Goal: Check status: Check status

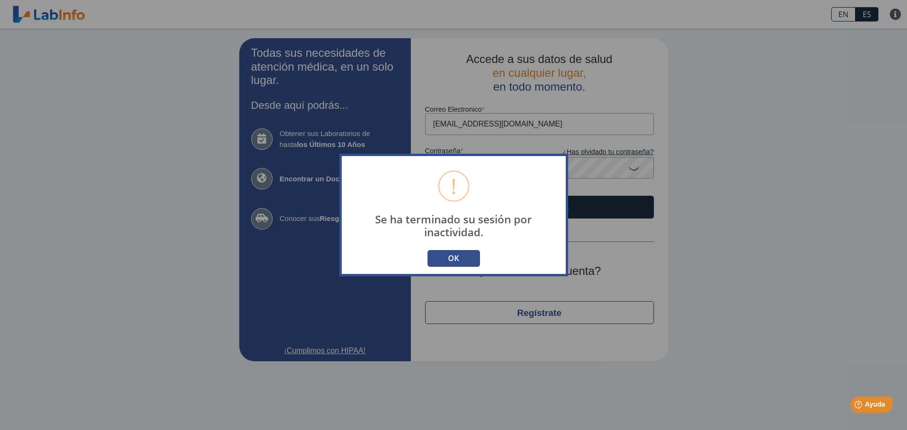
click at [465, 255] on button "OK" at bounding box center [454, 258] width 52 height 17
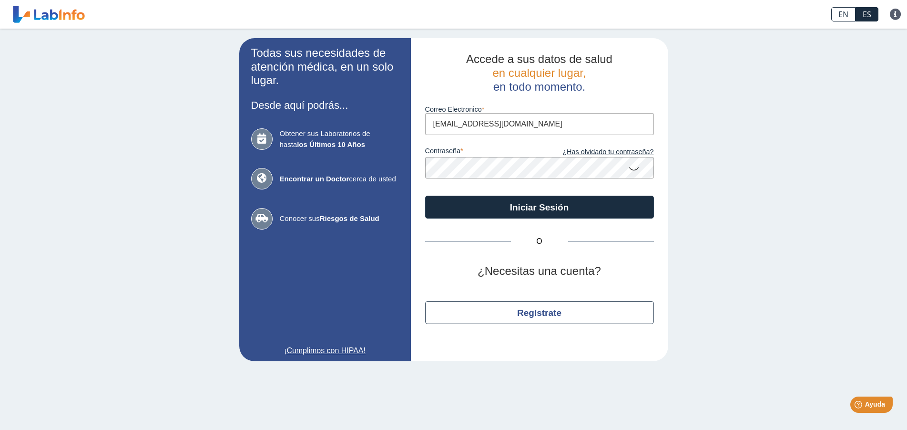
click at [634, 170] on icon at bounding box center [633, 168] width 11 height 19
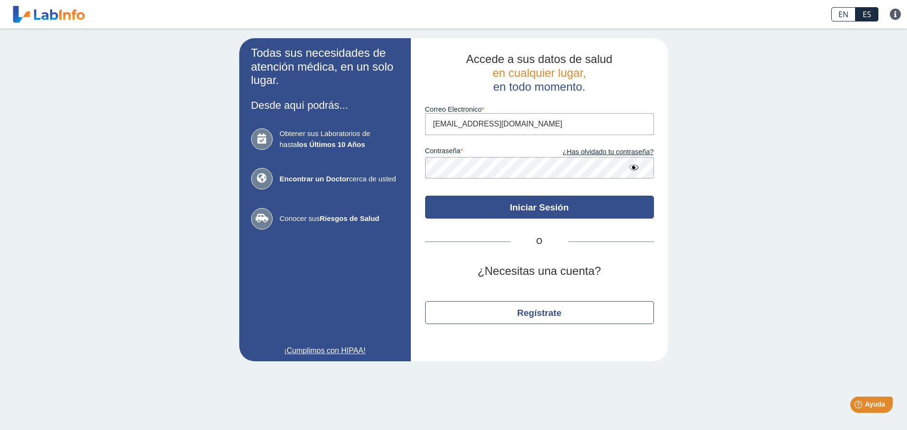
click at [553, 208] on button "Iniciar Sesión" at bounding box center [539, 207] width 229 height 23
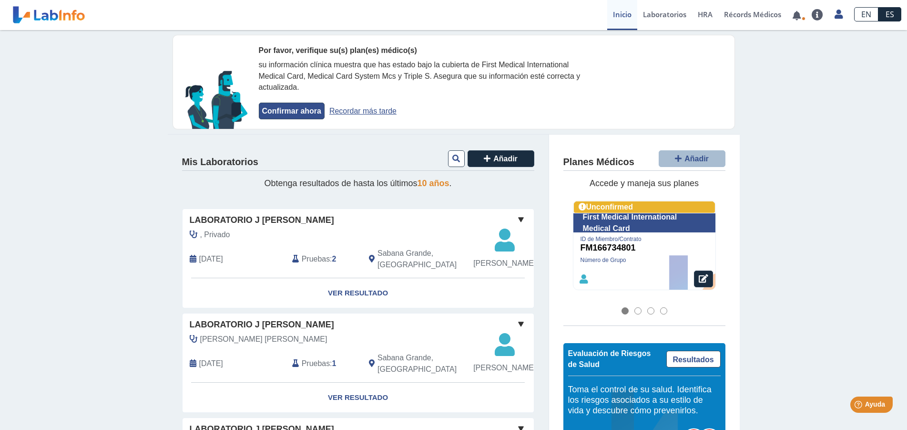
click at [291, 113] on button "Confirmar ahora" at bounding box center [292, 111] width 66 height 17
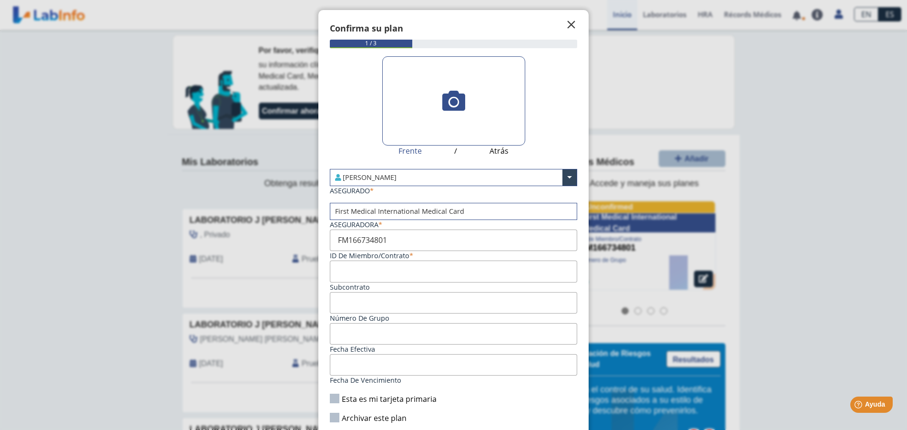
click at [566, 28] on span "" at bounding box center [571, 24] width 11 height 11
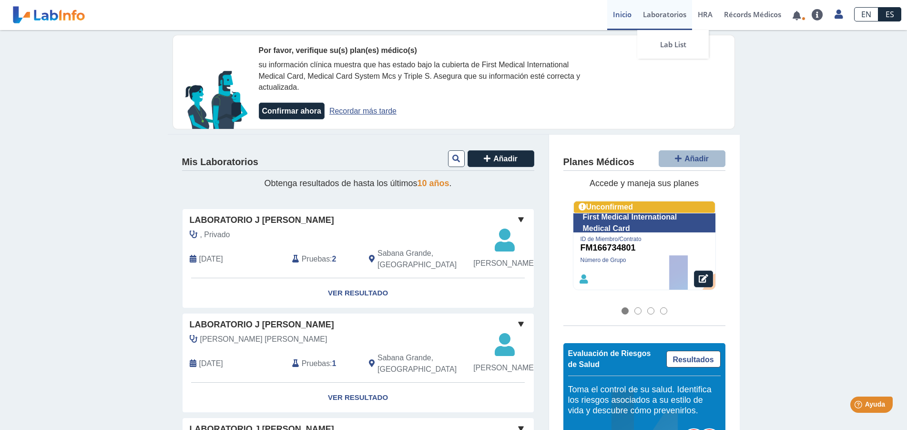
click at [668, 15] on link "Laboratorios" at bounding box center [665, 15] width 55 height 30
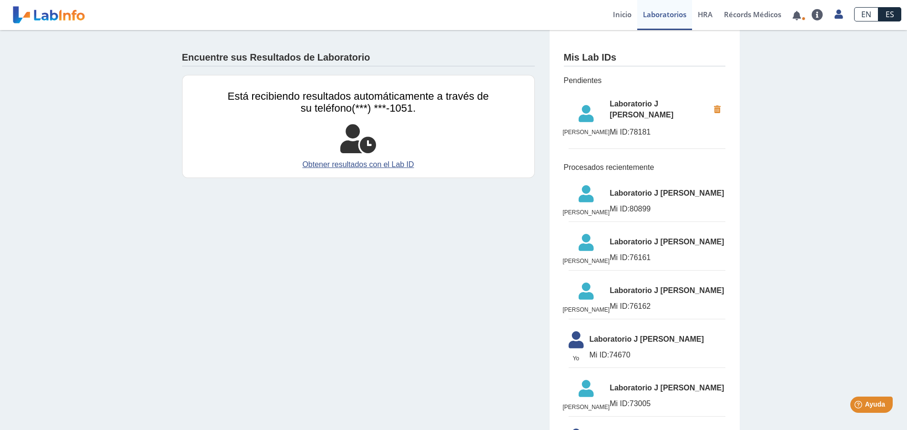
click at [345, 144] on icon at bounding box center [358, 138] width 36 height 29
click at [390, 165] on link "Obtener resultados con el Lab ID" at bounding box center [358, 164] width 261 height 11
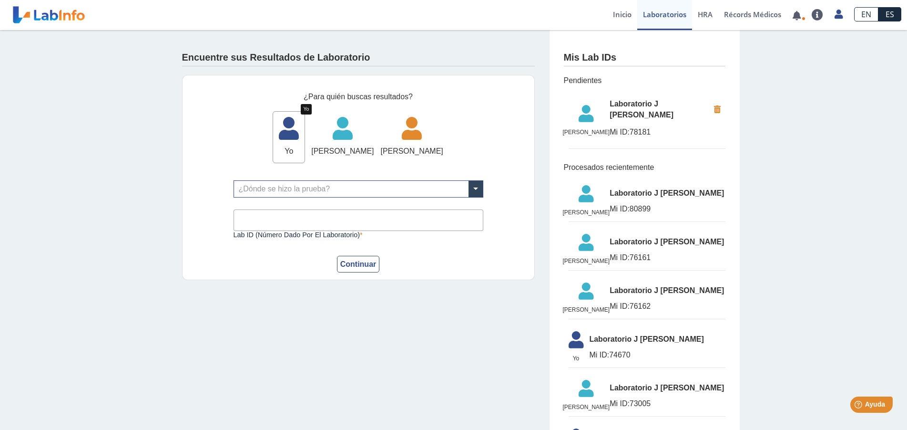
click at [302, 135] on icon at bounding box center [288, 131] width 31 height 29
click at [304, 133] on icon at bounding box center [288, 131] width 31 height 29
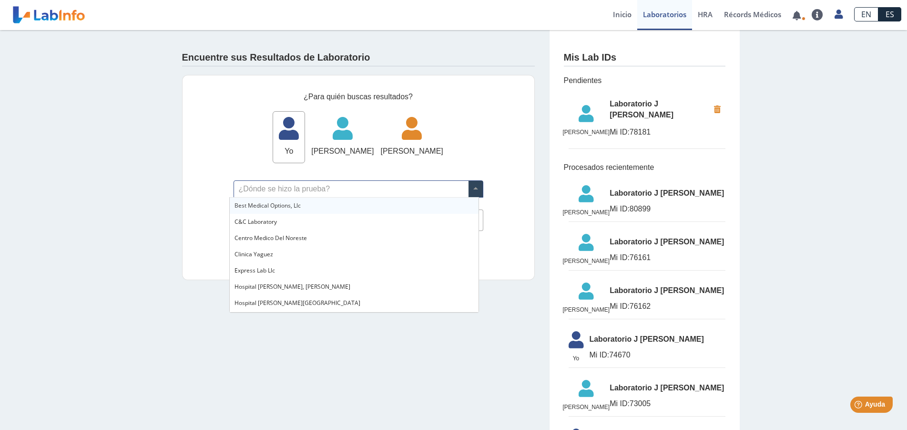
click at [392, 192] on input "text" at bounding box center [358, 189] width 249 height 16
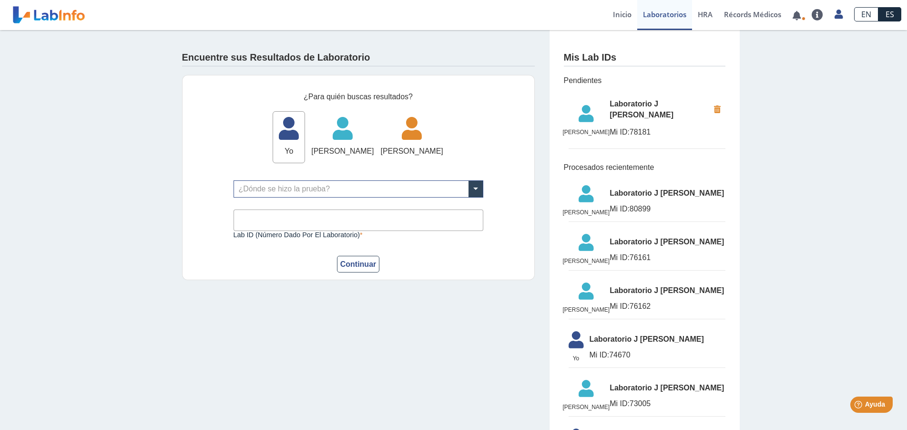
click at [513, 175] on div "¿Para quién buscas resultados? Yo Yo [PERSON_NAME] [PERSON_NAME] [PERSON_NAME] …" at bounding box center [358, 178] width 353 height 206
click at [375, 221] on input "Lab ID (número dado por el laboratorio)" at bounding box center [359, 219] width 250 height 21
click at [376, 221] on input "Lab ID (número dado por el laboratorio)" at bounding box center [359, 219] width 250 height 21
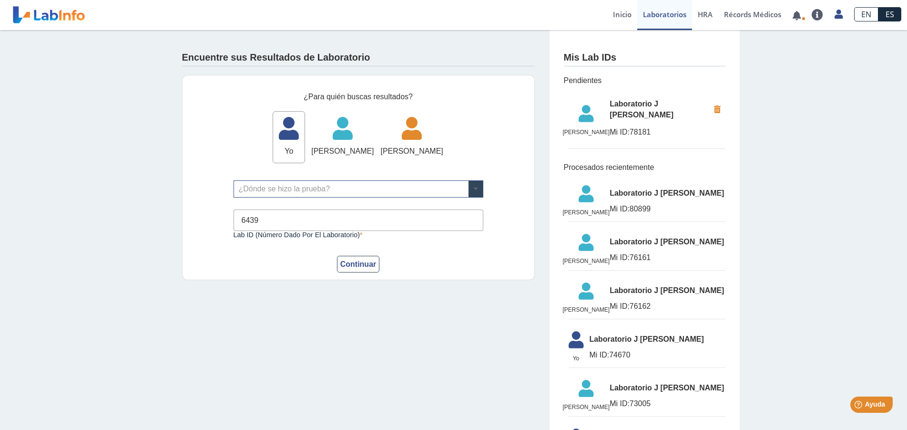
type input "6439"
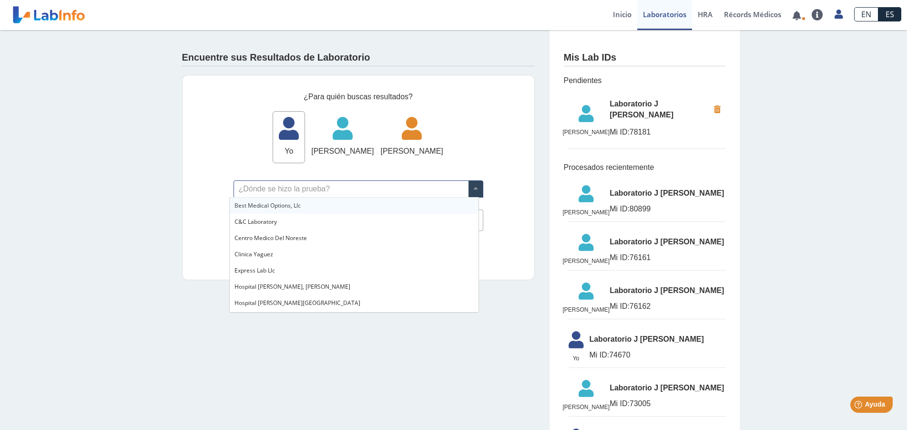
click at [471, 190] on span at bounding box center [476, 189] width 14 height 16
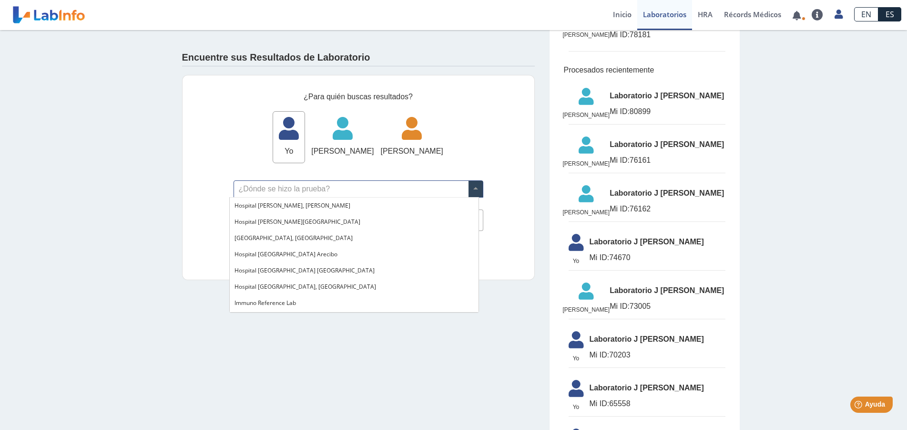
scroll to position [97, 0]
click at [318, 300] on div "Laboratorio J [PERSON_NAME]" at bounding box center [354, 303] width 249 height 16
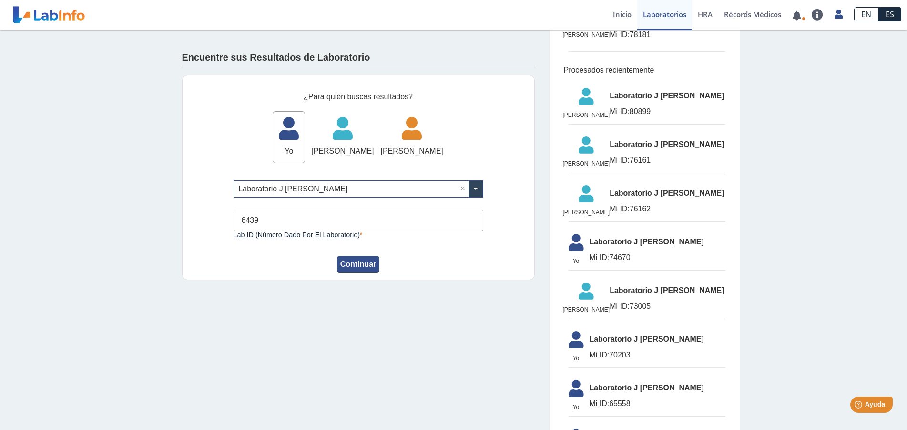
click at [356, 260] on button "Continuar" at bounding box center [358, 264] width 43 height 17
